Goal: Check status: Check status

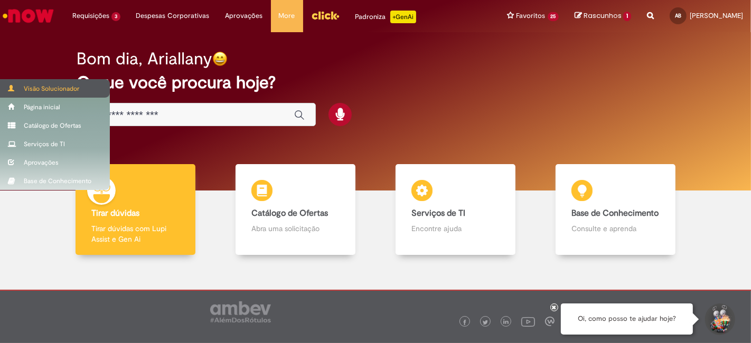
click at [5, 88] on div "Visão Solucionador" at bounding box center [55, 88] width 110 height 18
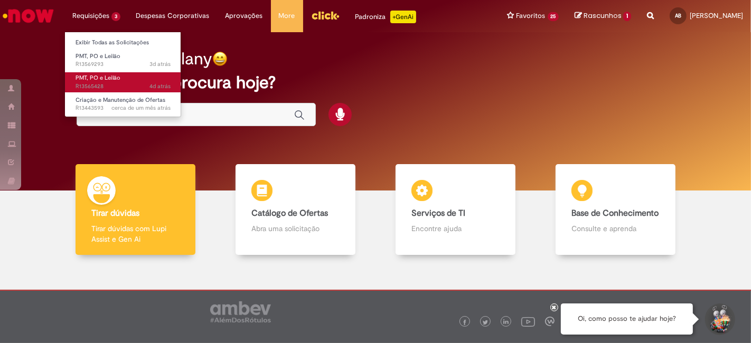
click at [104, 80] on span "PMT, PO e Leilão" at bounding box center [98, 78] width 45 height 8
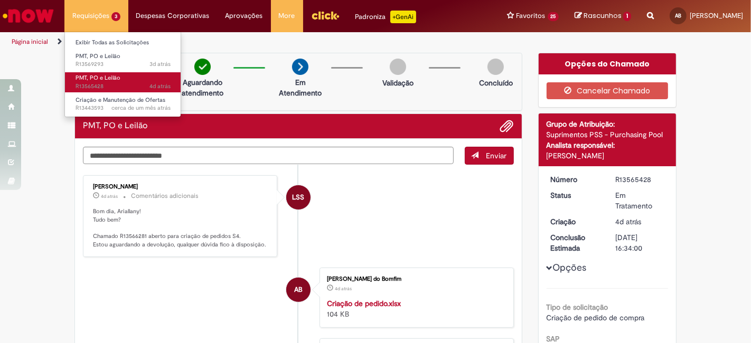
click at [120, 80] on link "PMT, PO e Leilão 4d atrás 4 dias atrás R13565428" at bounding box center [123, 82] width 116 height 20
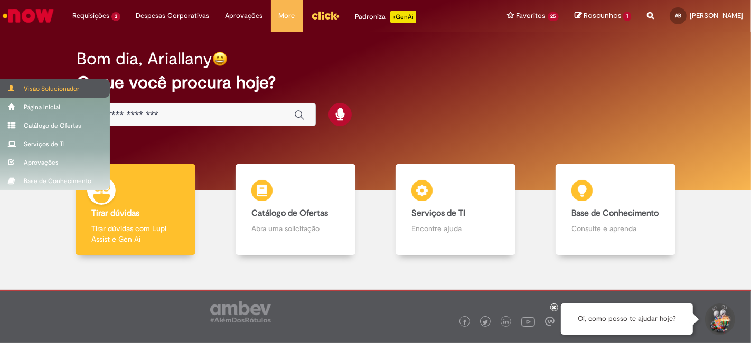
click at [11, 87] on span at bounding box center [12, 88] width 8 height 6
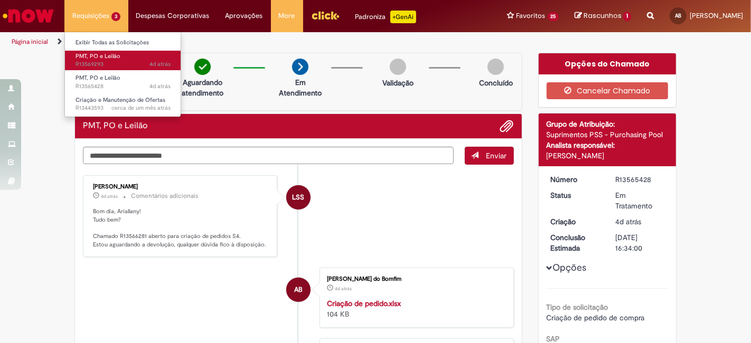
click at [124, 58] on link "PMT, PO e [PERSON_NAME] 4d atrás 4 dias atrás R13569293" at bounding box center [123, 61] width 116 height 20
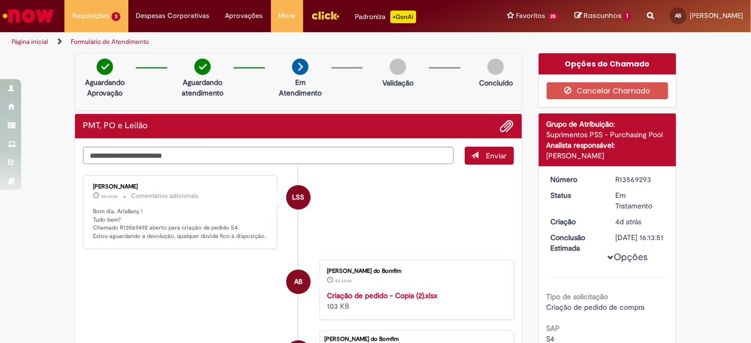
click at [318, 204] on li "LSS [PERSON_NAME] 3d atrás 3 dias atrás Comentários adicionais Bom dia, Arialla…" at bounding box center [298, 212] width 431 height 74
